Goal: Transaction & Acquisition: Obtain resource

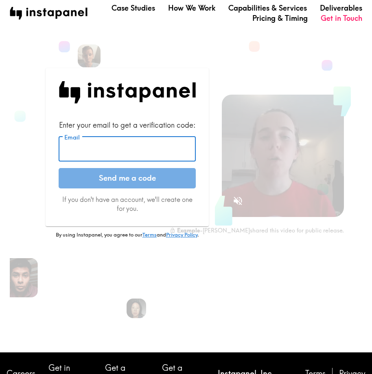
click at [156, 139] on input "Email" at bounding box center [127, 149] width 137 height 25
paste input "[EMAIL_ADDRESS][DOMAIN_NAME]"
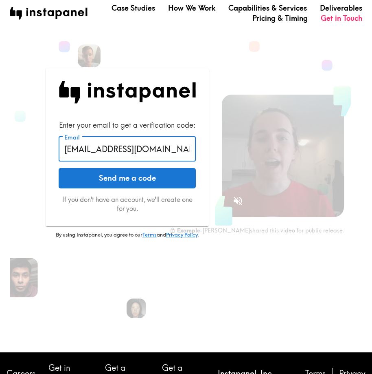
type input "[EMAIL_ADDRESS][DOMAIN_NAME]"
click at [133, 182] on button "Send me a code" at bounding box center [127, 178] width 137 height 20
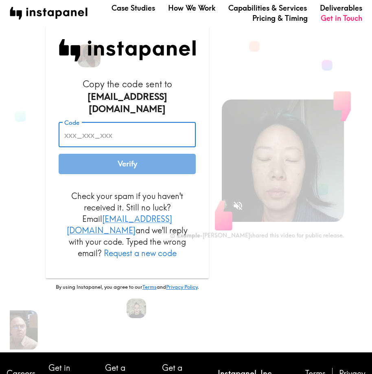
click at [123, 130] on input "Code" at bounding box center [127, 134] width 137 height 25
paste input "FRP_AY7_42e"
type input "FRP_AY7_42e"
click at [147, 159] on button "Verify" at bounding box center [127, 164] width 137 height 20
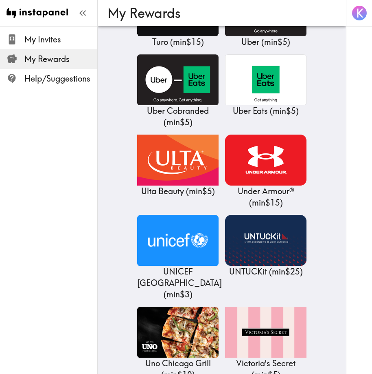
scroll to position [9749, 0]
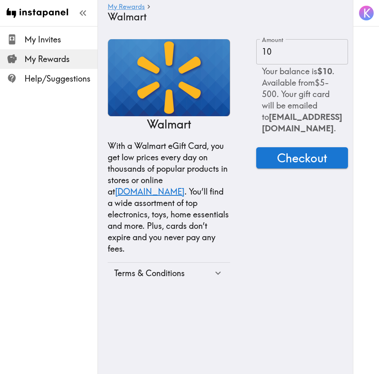
scroll to position [0, 88]
click at [298, 150] on span "Checkout" at bounding box center [302, 158] width 50 height 16
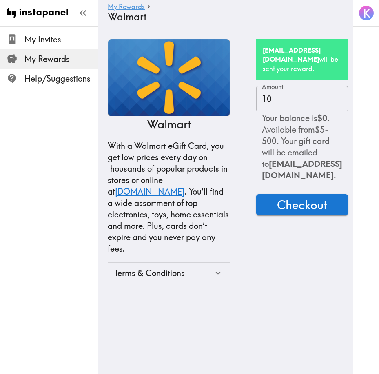
drag, startPoint x: 198, startPoint y: 300, endPoint x: 188, endPoint y: 302, distance: 10.1
click at [197, 297] on html "Instapanel - My Rewards - Walmart My Invites My Rewards Help/Suggestions K My R…" at bounding box center [189, 148] width 379 height 297
